Goal: Complete application form: Complete application form

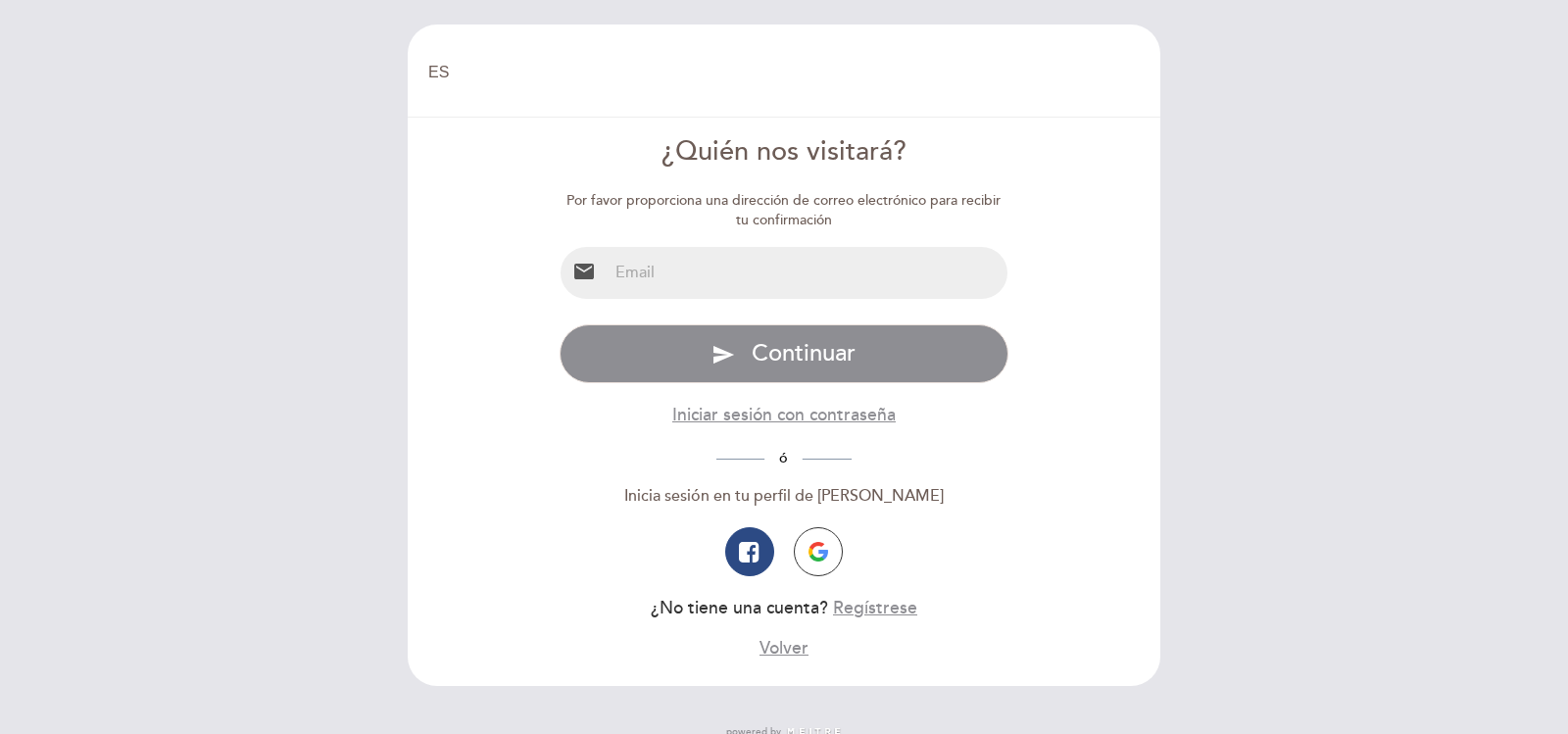
select select "es"
click at [660, 279] on input "email" at bounding box center [808, 273] width 401 height 52
type input "[PERSON_NAME][EMAIL_ADDRESS][DOMAIN_NAME]"
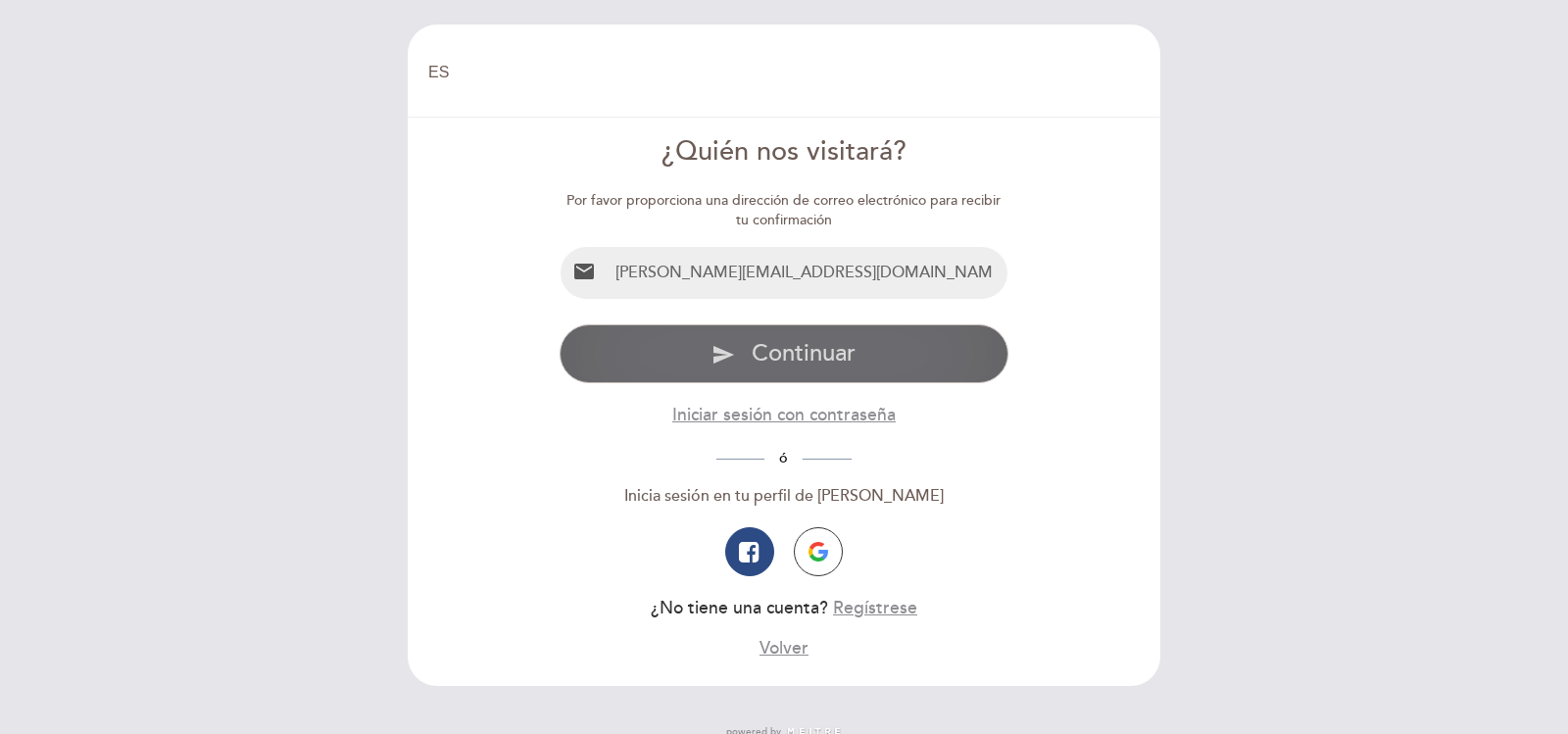
click at [789, 358] on span "Continuar" at bounding box center [804, 352] width 104 height 28
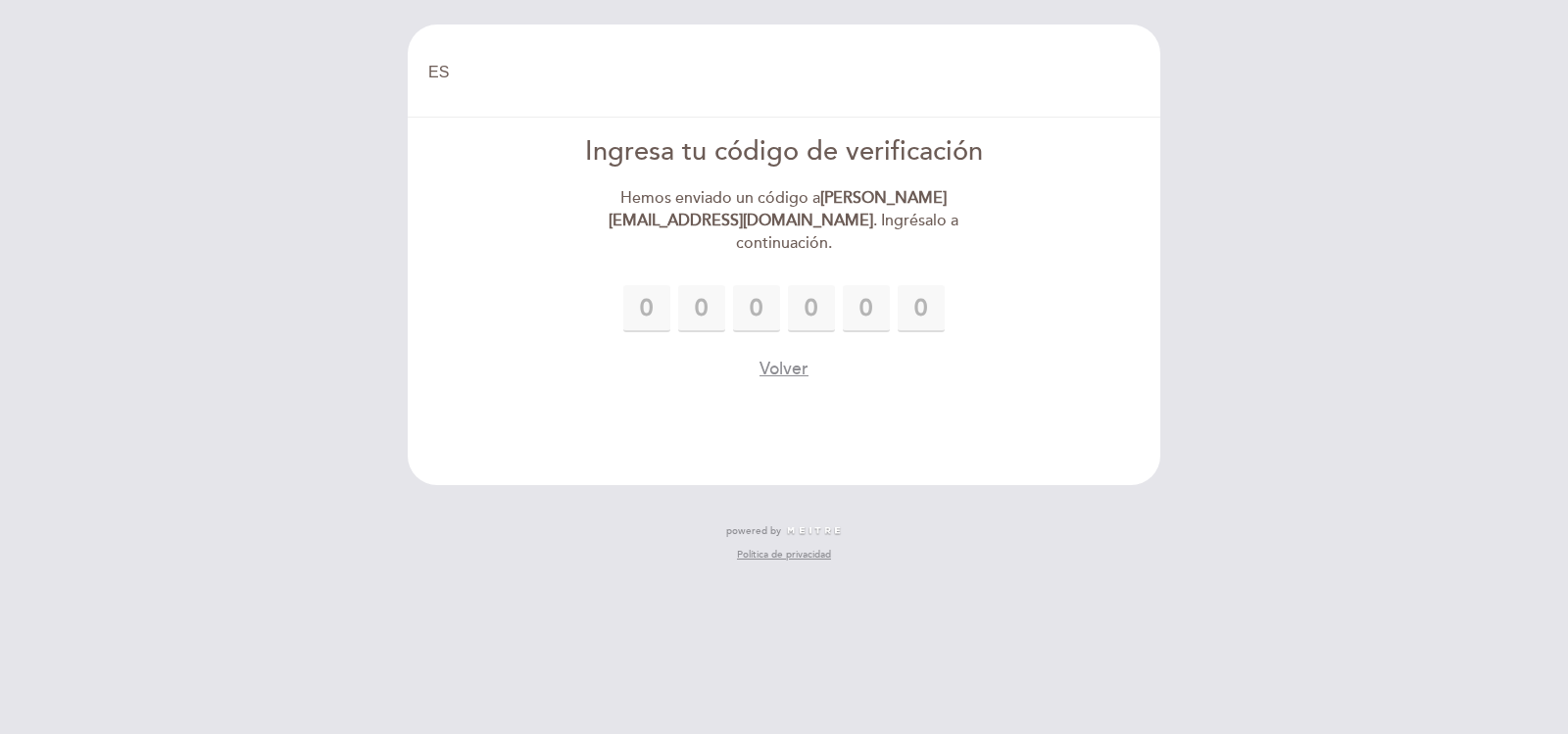
type input "1"
type input "3"
type input "5"
type input "9"
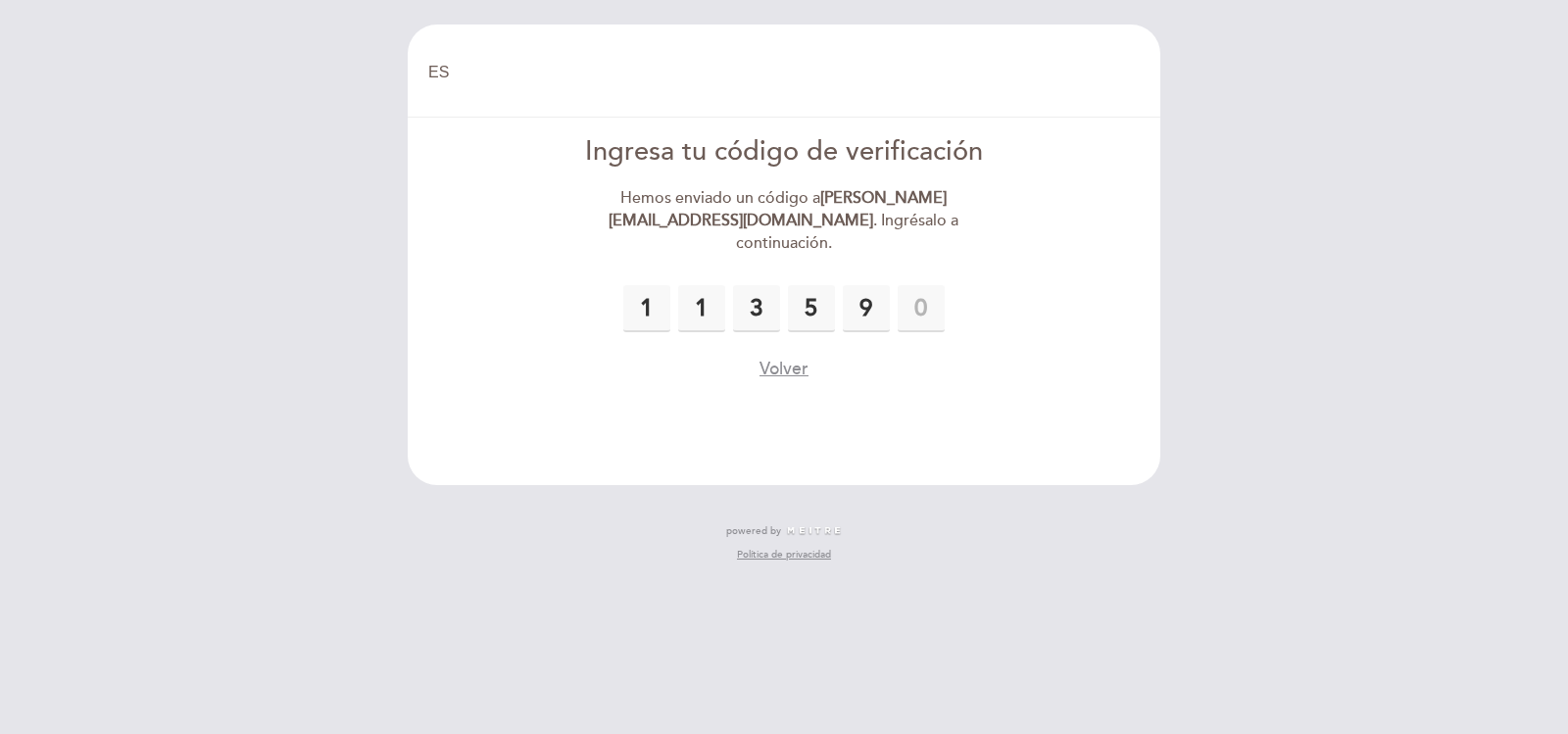
type input "1"
click at [996, 368] on header "EN ES PT [GEOGRAPHIC_DATA] [GEOGRAPHIC_DATA], Cambiar usuario Hacer una reserva…" at bounding box center [784, 254] width 753 height 460
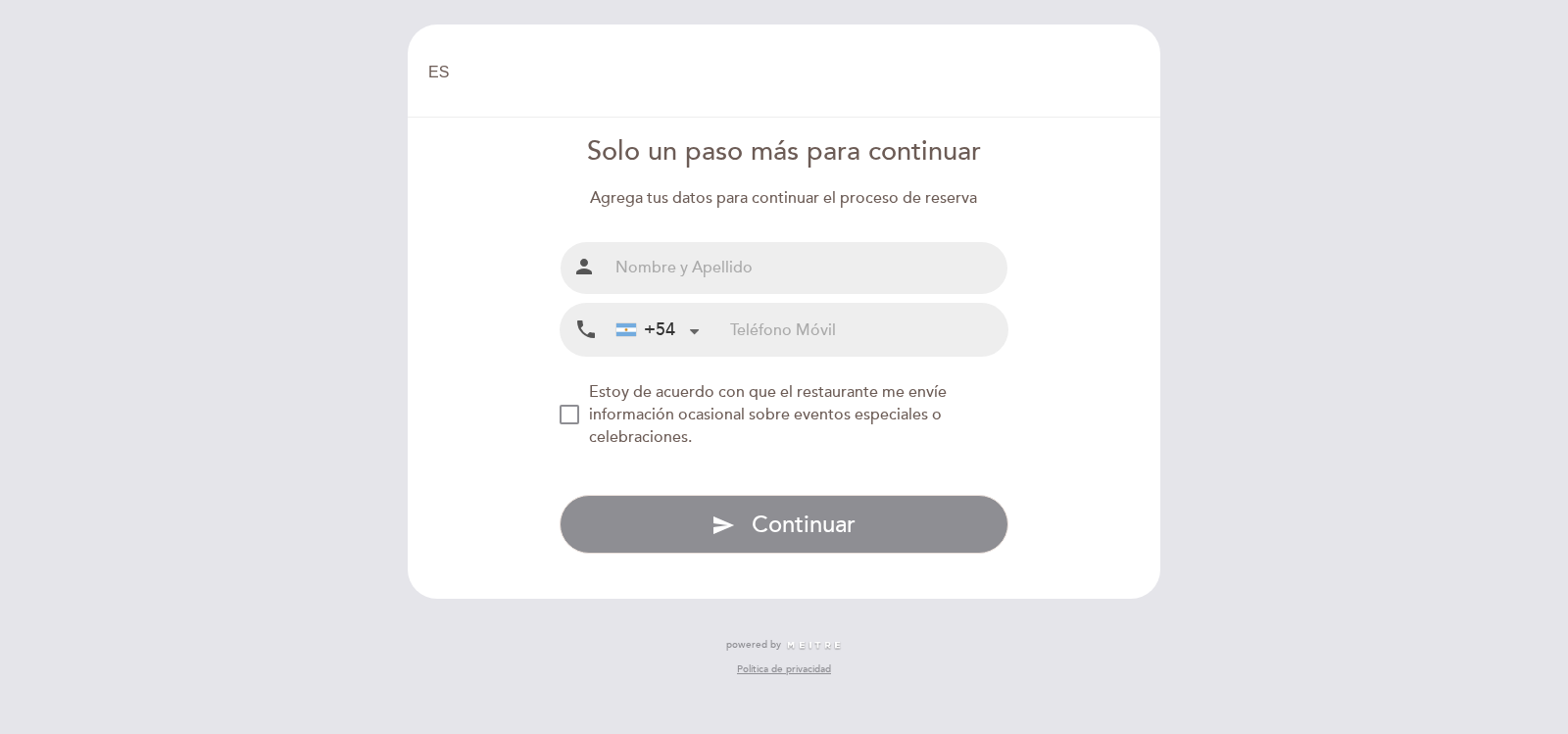
click at [706, 269] on input "text" at bounding box center [808, 268] width 401 height 52
type input "[PERSON_NAME]"
click at [760, 341] on input "tel" at bounding box center [869, 329] width 278 height 52
type input "3424676679"
click at [564, 411] on div "NEW_MODAL_AGREE_RESTAURANT_SEND_OCCASIONAL_INFO" at bounding box center [569, 414] width 20 height 20
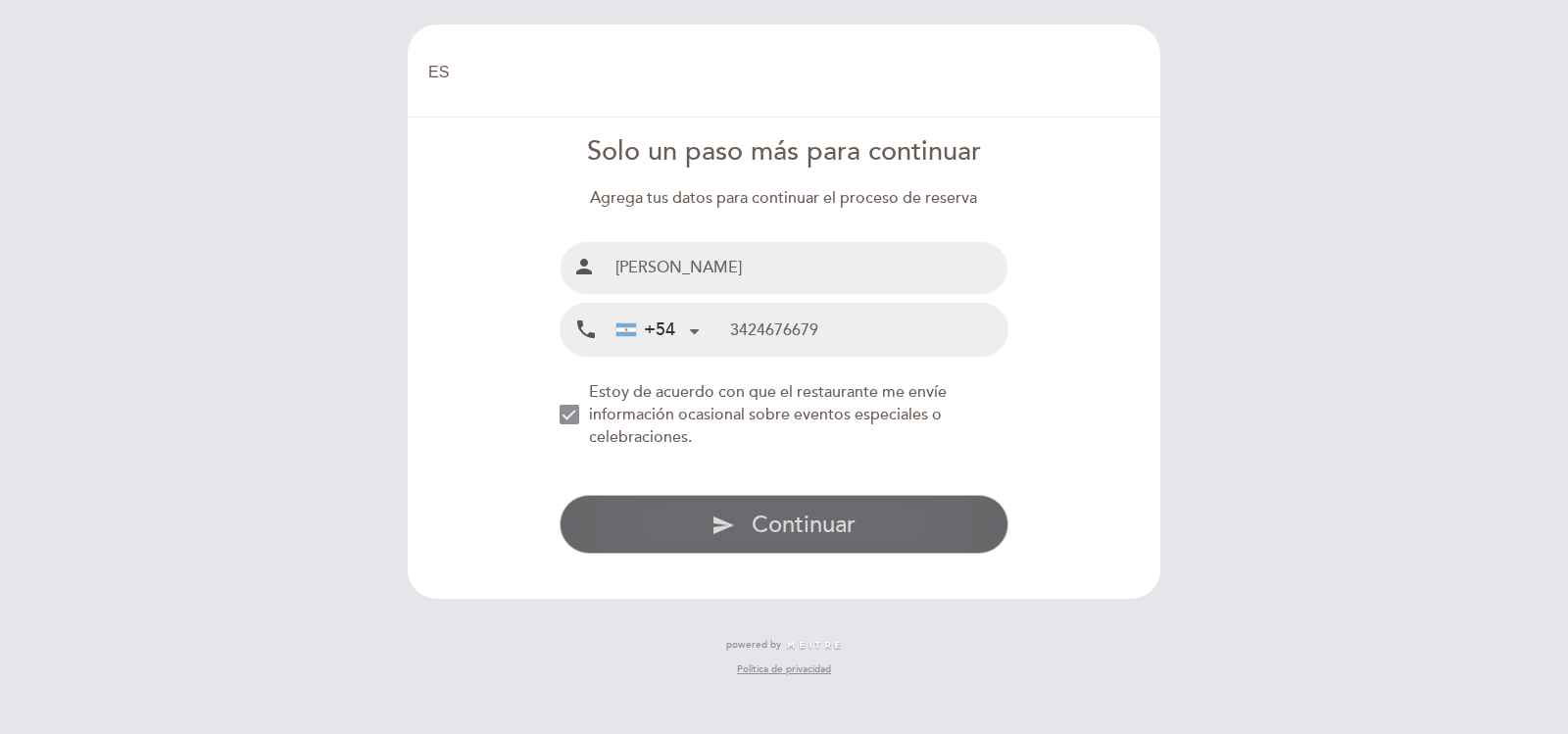
click at [759, 524] on span "Continuar" at bounding box center [804, 524] width 104 height 28
